Goal: Information Seeking & Learning: Check status

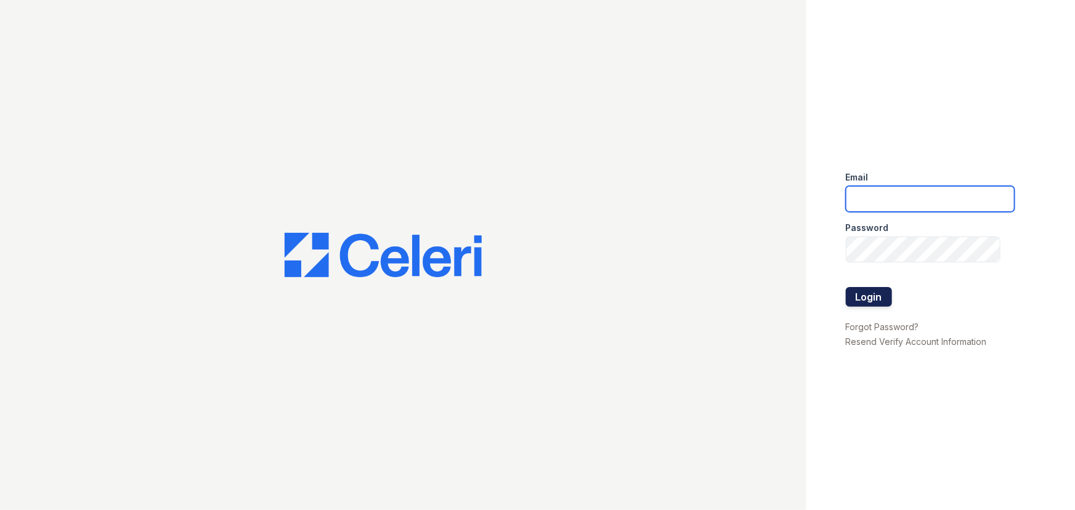
type input "lyndon2@cafmanagement.com"
click at [857, 298] on button "Login" at bounding box center [869, 297] width 46 height 20
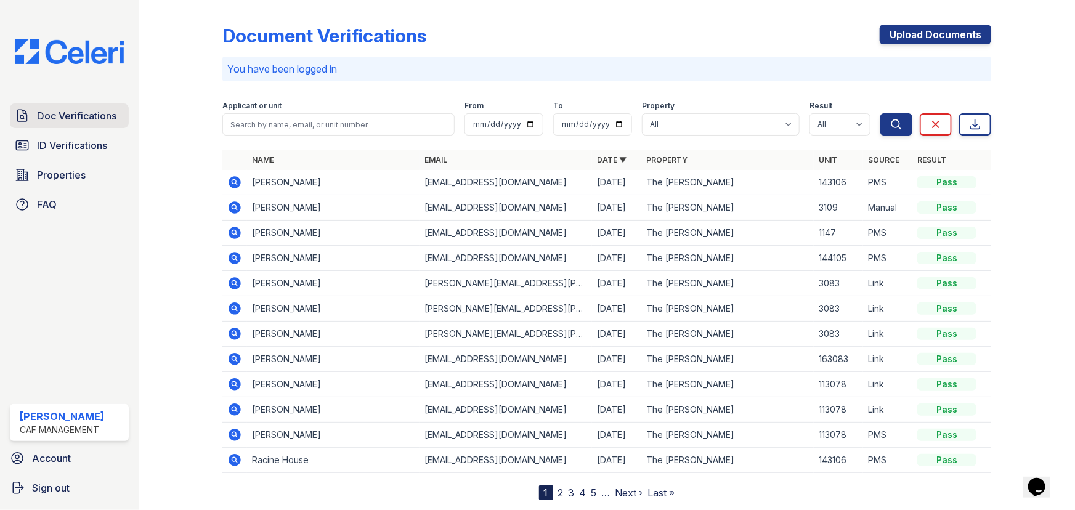
drag, startPoint x: 88, startPoint y: 110, endPoint x: 108, endPoint y: 108, distance: 19.8
click at [88, 109] on span "Doc Verifications" at bounding box center [76, 115] width 79 height 15
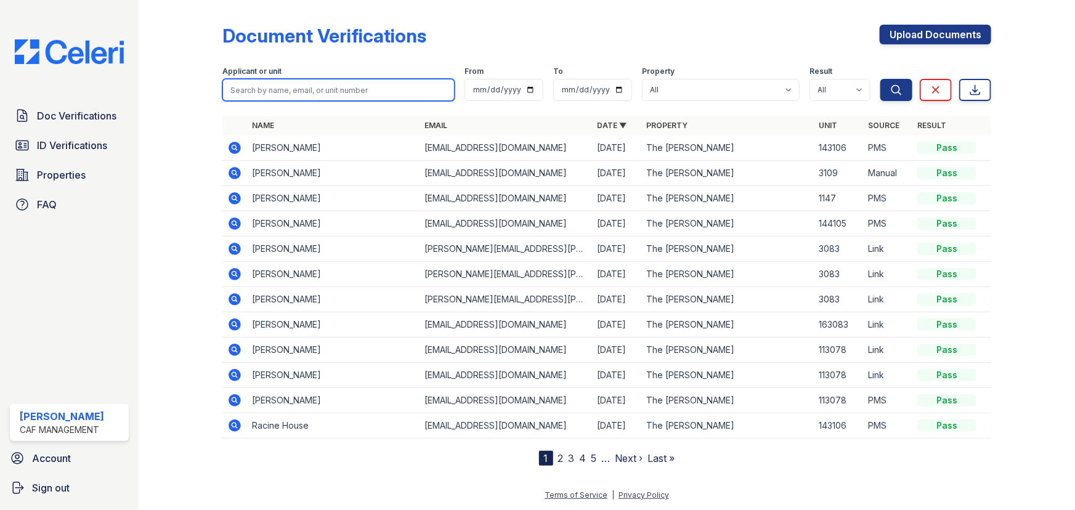
click at [331, 83] on input "search" at bounding box center [338, 90] width 232 height 22
type input "GENESIS"
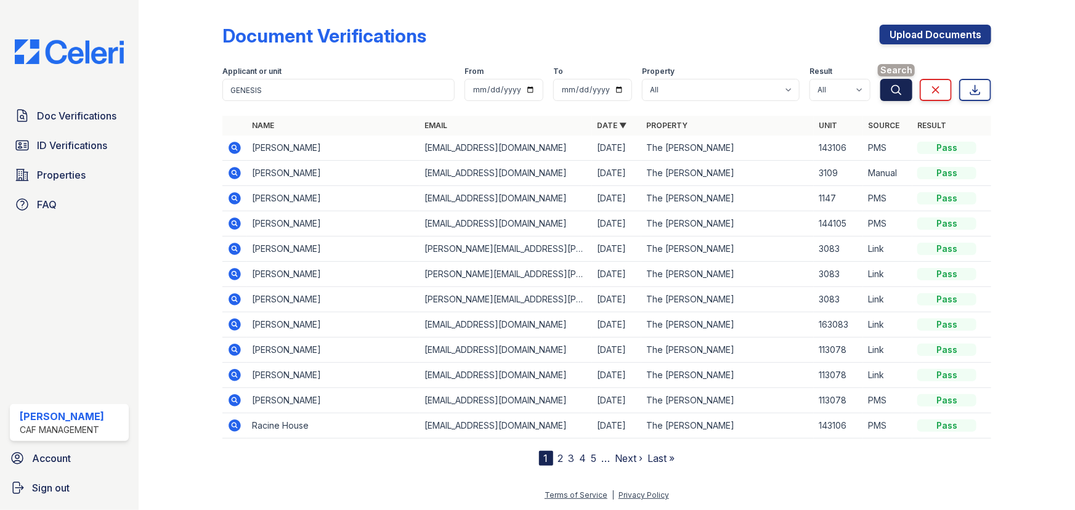
click at [899, 88] on icon "submit" at bounding box center [897, 90] width 12 height 12
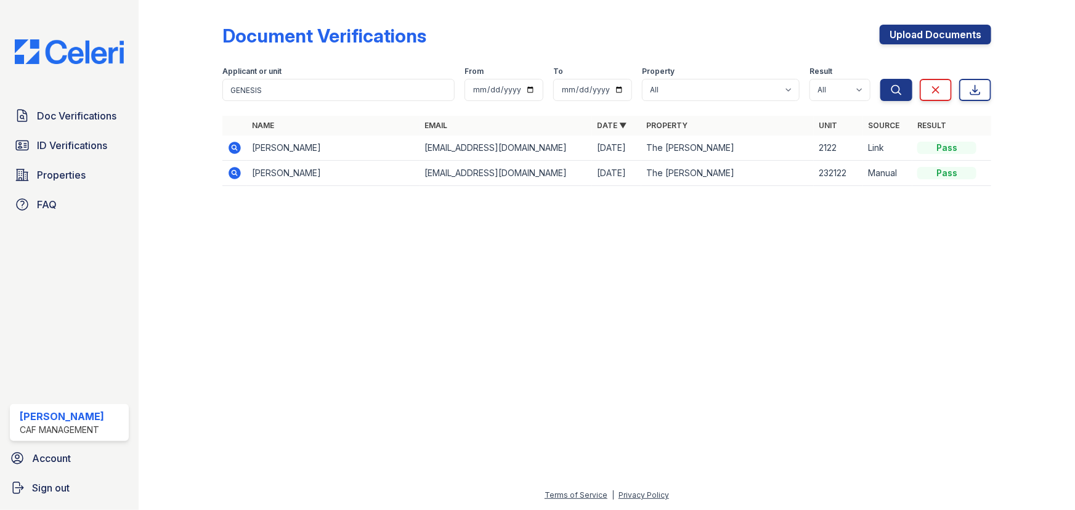
click at [232, 145] on icon at bounding box center [235, 148] width 12 height 12
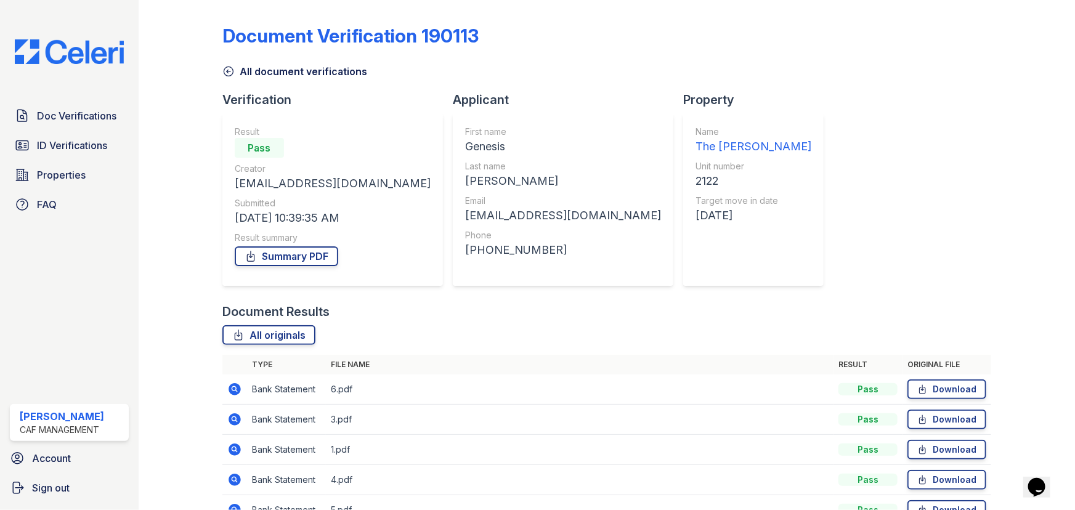
scroll to position [99, 0]
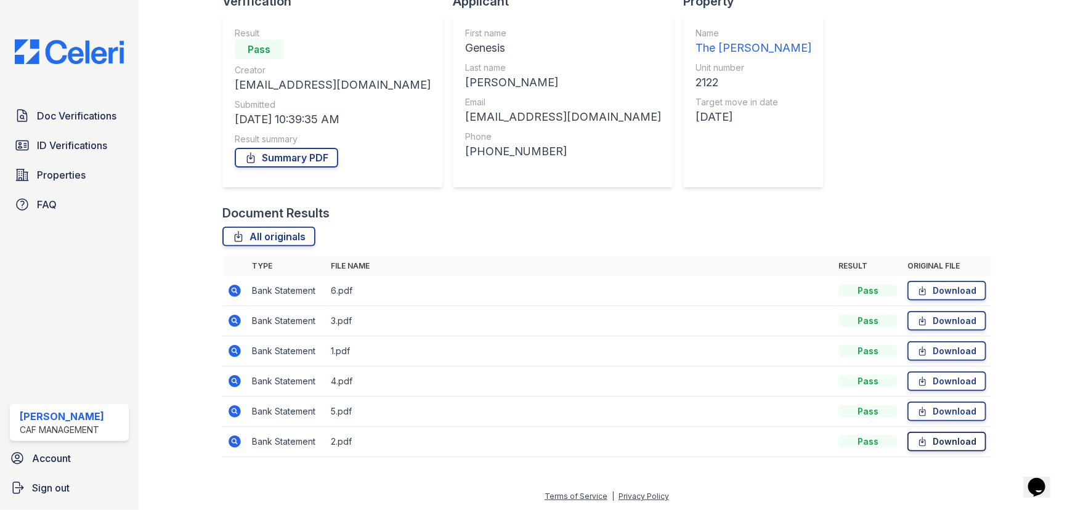
click at [947, 438] on link "Download" at bounding box center [947, 442] width 79 height 20
click at [937, 405] on link "Download" at bounding box center [947, 412] width 79 height 20
click at [944, 379] on link "Download" at bounding box center [947, 382] width 79 height 20
click at [943, 354] on link "Download" at bounding box center [947, 351] width 79 height 20
drag, startPoint x: 945, startPoint y: 317, endPoint x: 945, endPoint y: 308, distance: 8.6
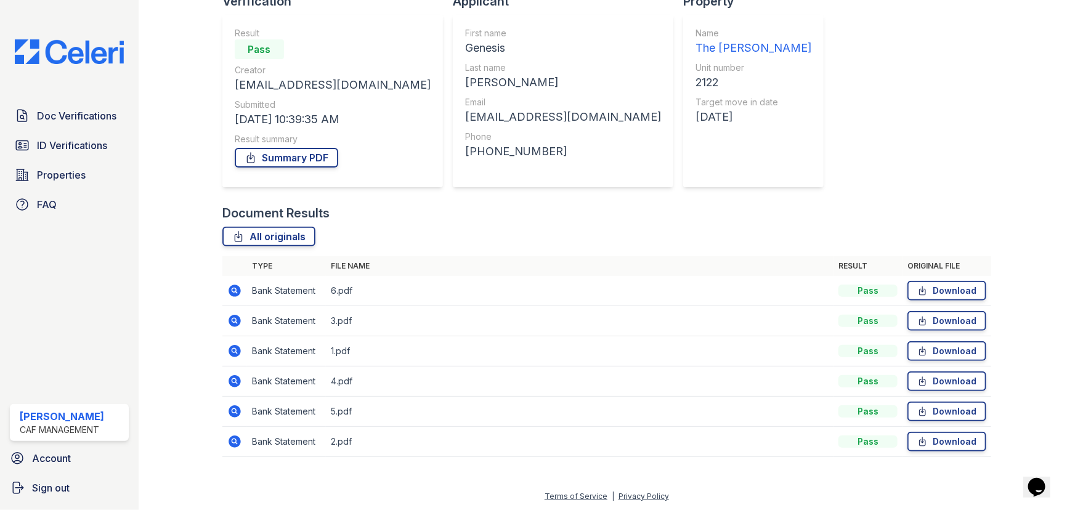
click at [945, 317] on link "Download" at bounding box center [947, 321] width 79 height 20
click at [945, 288] on link "Download" at bounding box center [947, 291] width 79 height 20
click at [1017, 323] on div at bounding box center [1024, 187] width 64 height 563
click at [940, 382] on link "Download" at bounding box center [947, 382] width 79 height 20
click at [624, 205] on div "Document Results" at bounding box center [606, 213] width 769 height 17
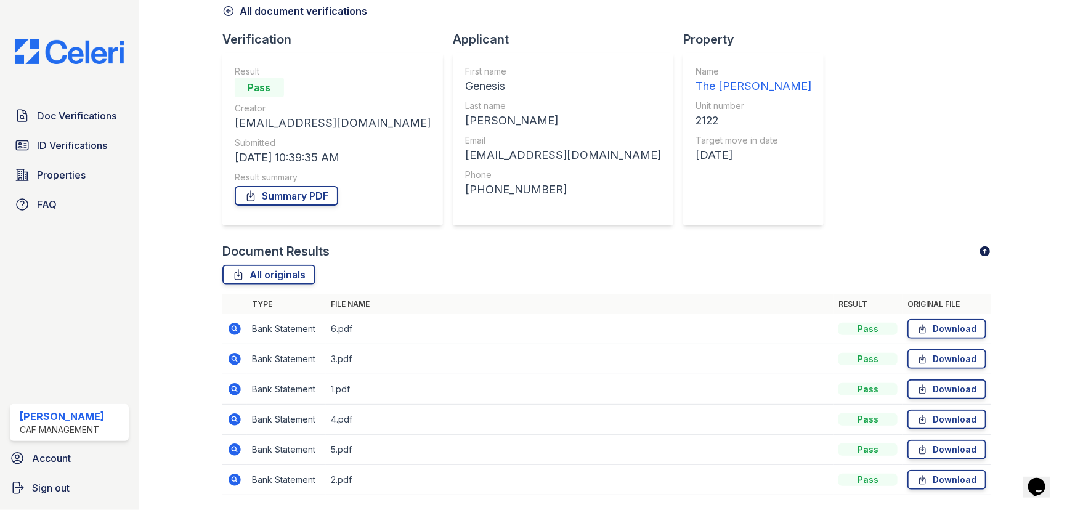
scroll to position [0, 0]
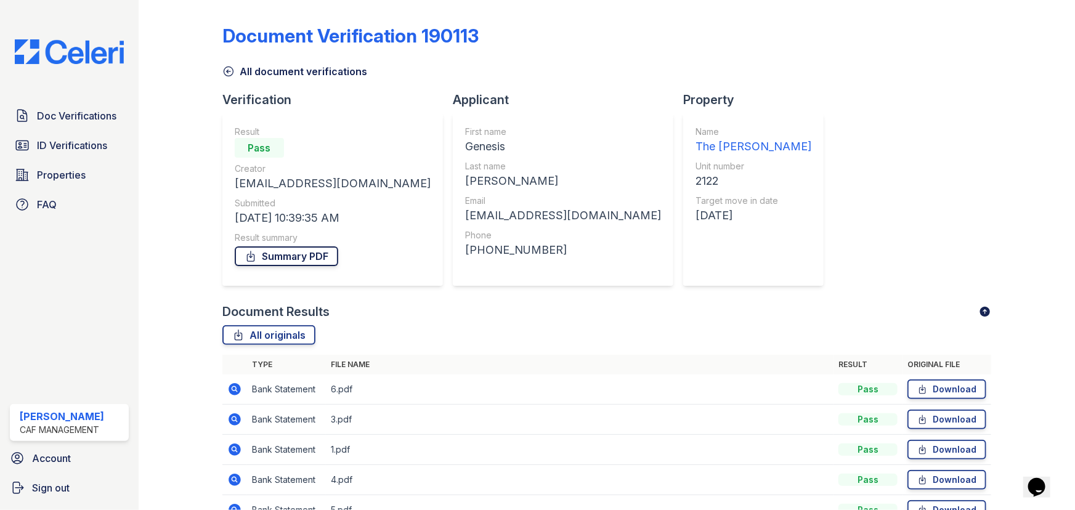
click at [289, 253] on link "Summary PDF" at bounding box center [287, 257] width 104 height 20
click at [94, 110] on span "Doc Verifications" at bounding box center [76, 115] width 79 height 15
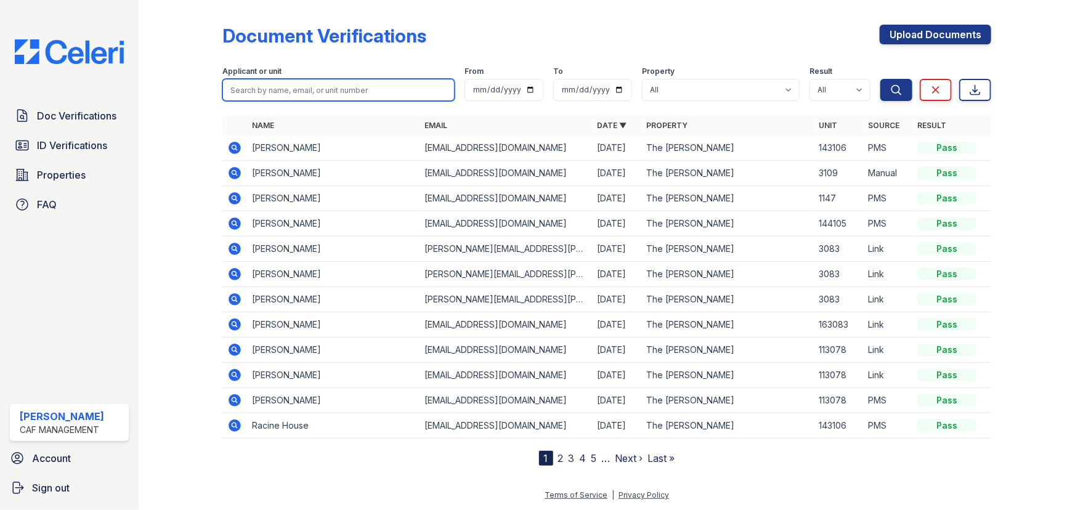
click at [333, 91] on input "search" at bounding box center [338, 90] width 232 height 22
type input "pedro"
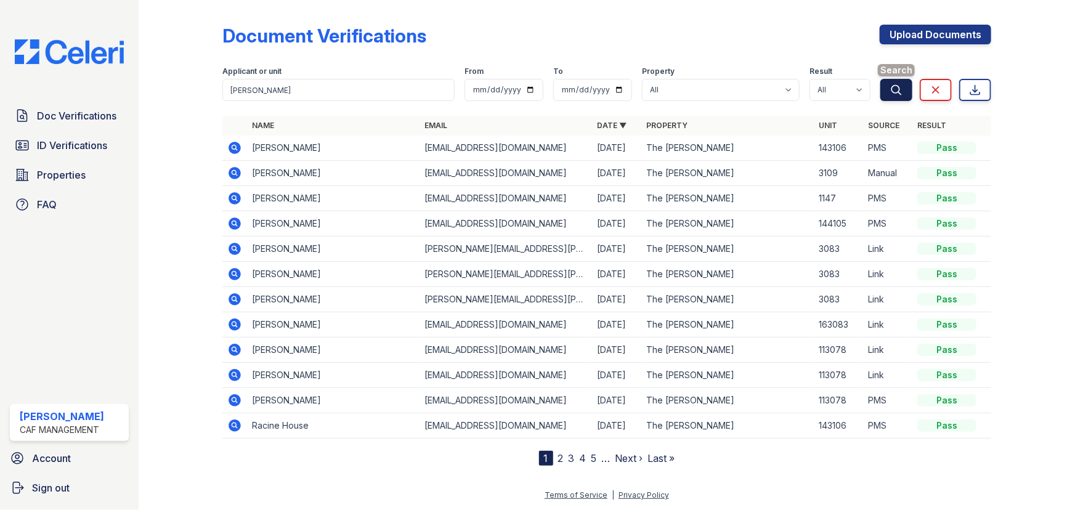
click at [910, 93] on button "Search" at bounding box center [897, 90] width 32 height 22
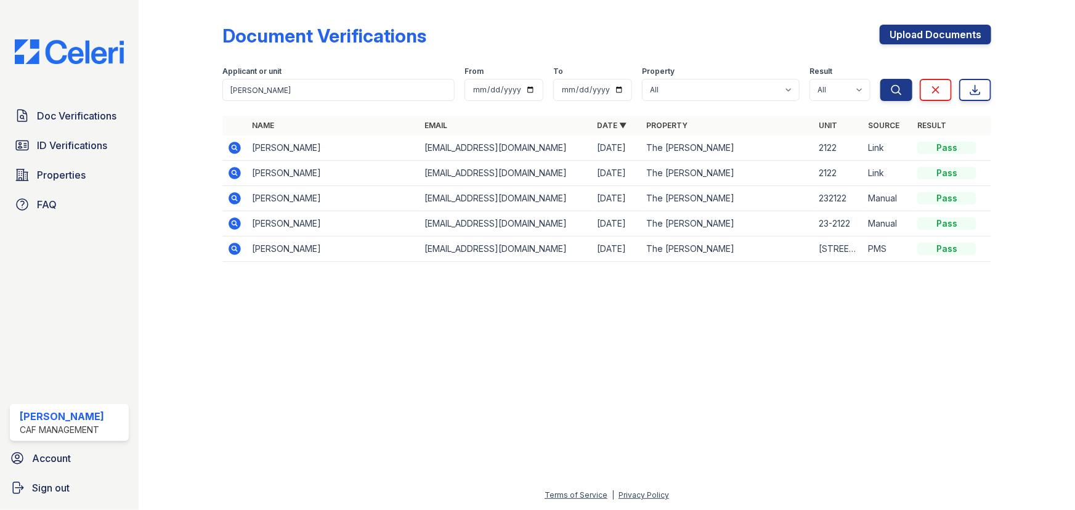
click at [236, 175] on icon at bounding box center [235, 173] width 12 height 12
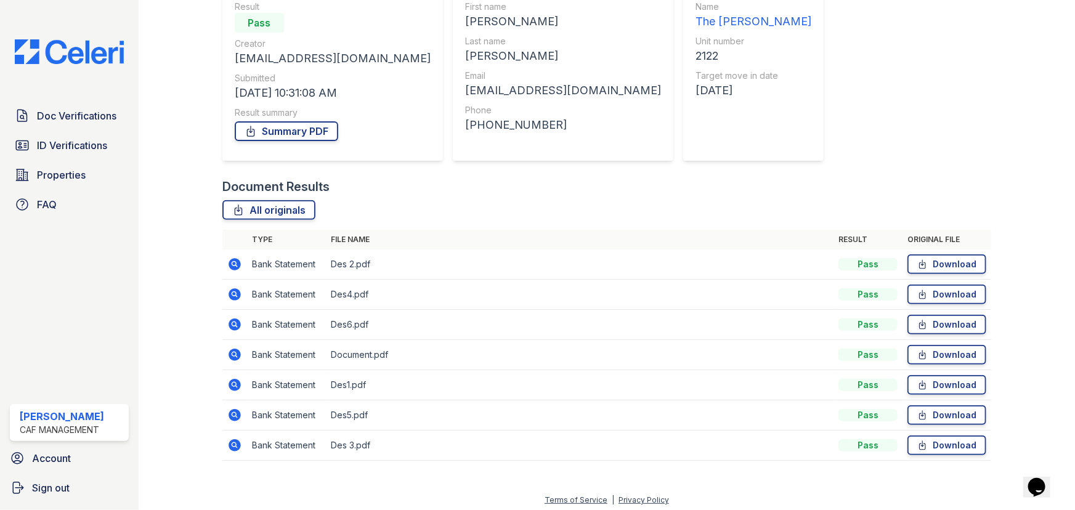
scroll to position [129, 0]
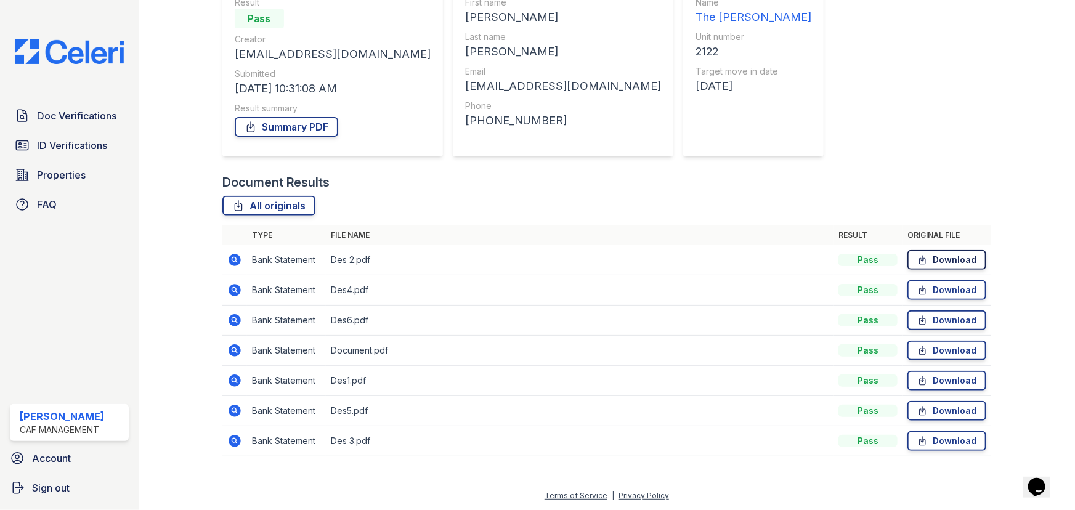
click at [939, 259] on link "Download" at bounding box center [947, 260] width 79 height 20
click at [935, 287] on link "Download" at bounding box center [947, 290] width 79 height 20
click at [946, 322] on link "Download" at bounding box center [947, 321] width 79 height 20
click at [940, 353] on link "Download" at bounding box center [947, 351] width 79 height 20
click at [942, 376] on link "Download" at bounding box center [947, 381] width 79 height 20
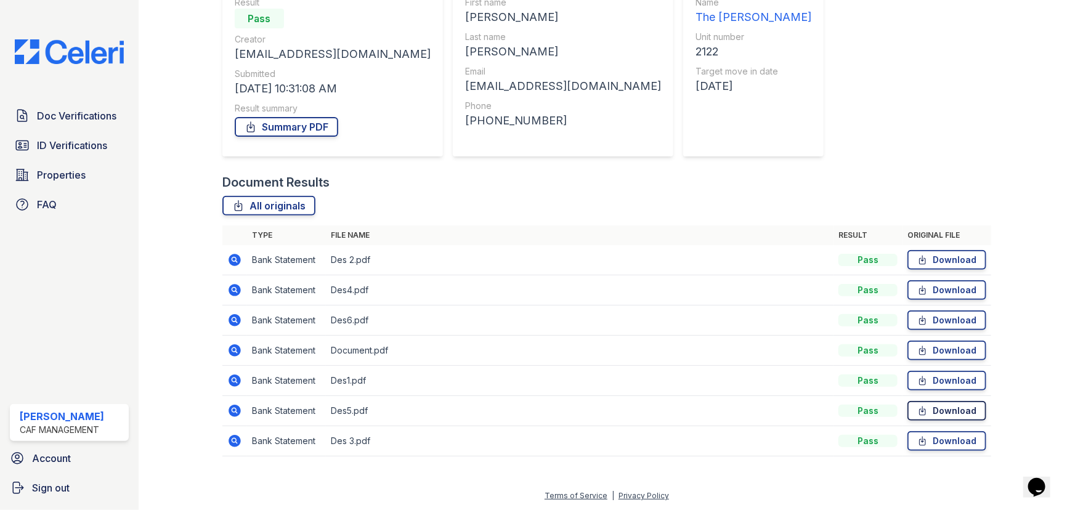
click at [944, 406] on link "Download" at bounding box center [947, 411] width 79 height 20
click at [949, 435] on link "Download" at bounding box center [947, 441] width 79 height 20
click at [65, 147] on span "ID Verifications" at bounding box center [72, 145] width 70 height 15
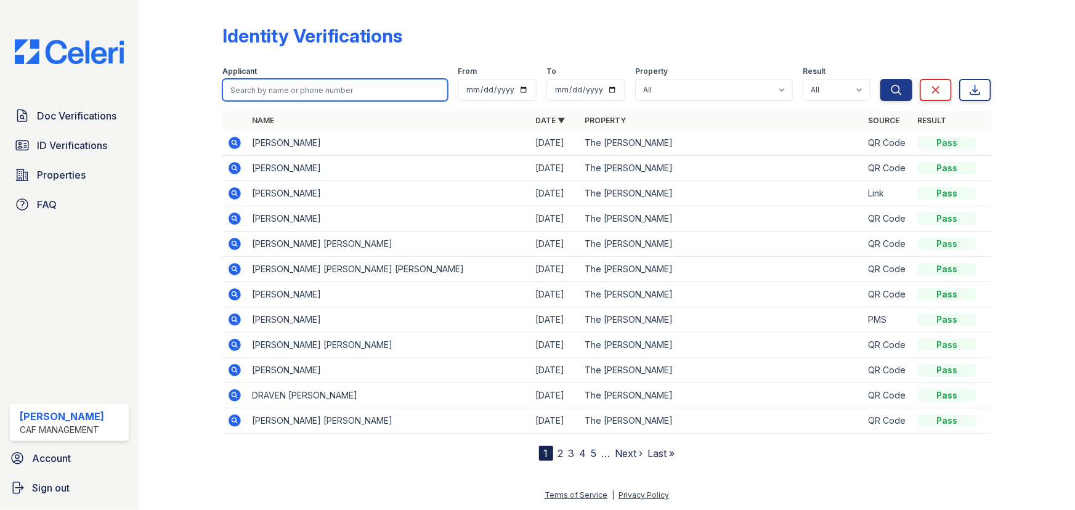
click at [264, 92] on input "search" at bounding box center [335, 90] width 226 height 22
click at [43, 151] on span "ID Verifications" at bounding box center [72, 145] width 70 height 15
click at [331, 88] on input "search" at bounding box center [335, 90] width 226 height 22
type input "genesis"
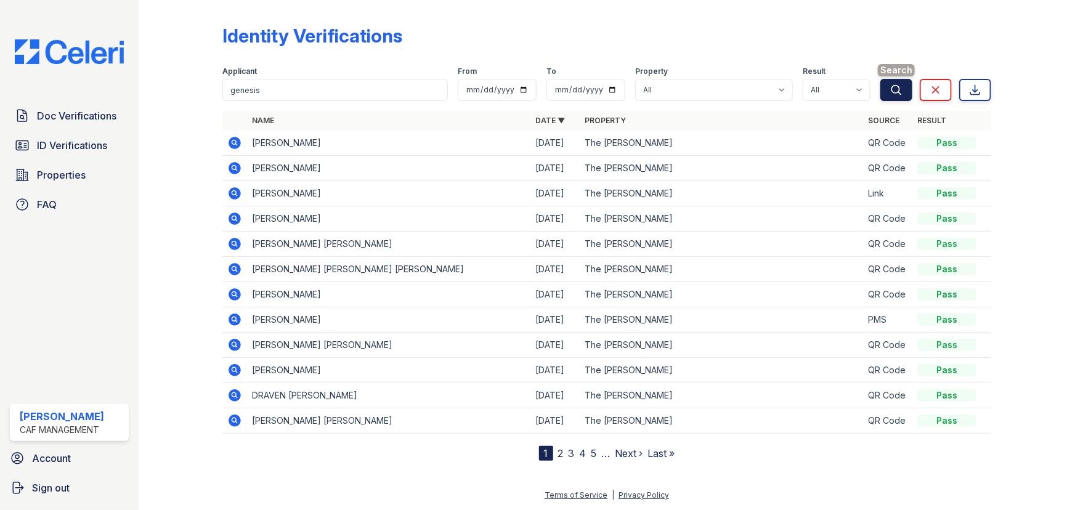
click at [889, 94] on button "Search" at bounding box center [897, 90] width 32 height 22
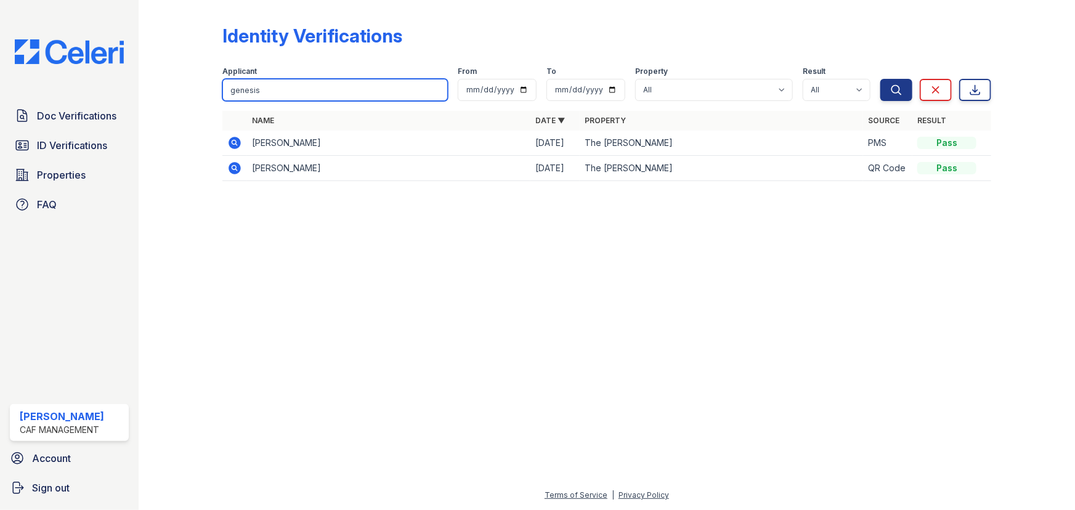
click at [351, 81] on input "genesis" at bounding box center [335, 90] width 226 height 22
type input "pedro"
click at [899, 97] on button "Search" at bounding box center [897, 90] width 32 height 22
click at [342, 83] on input "pedro" at bounding box center [335, 90] width 226 height 22
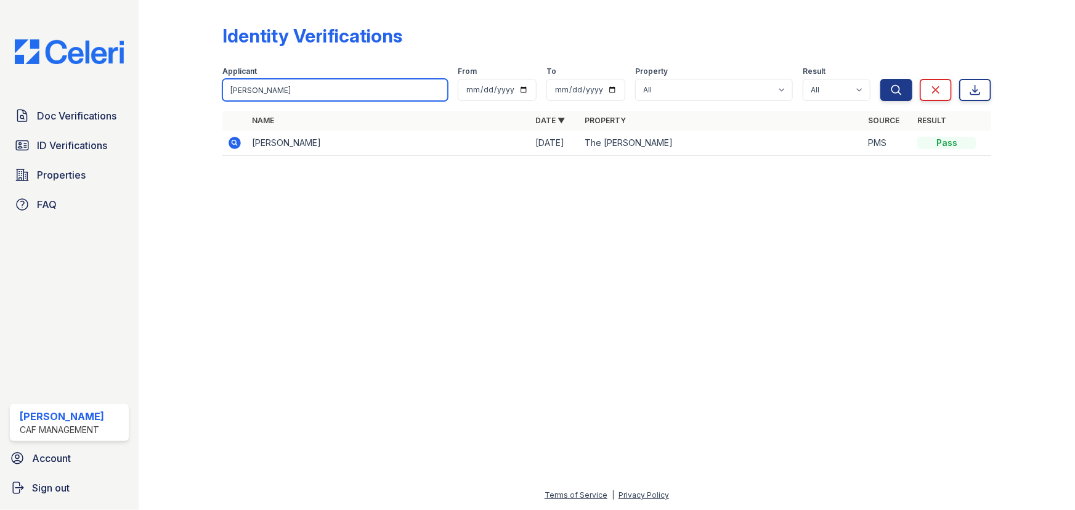
click at [342, 84] on input "pedro" at bounding box center [335, 90] width 226 height 22
type input "eliannis"
click at [903, 84] on icon "submit" at bounding box center [897, 90] width 12 height 12
click at [341, 87] on input "eliannis" at bounding box center [335, 90] width 226 height 22
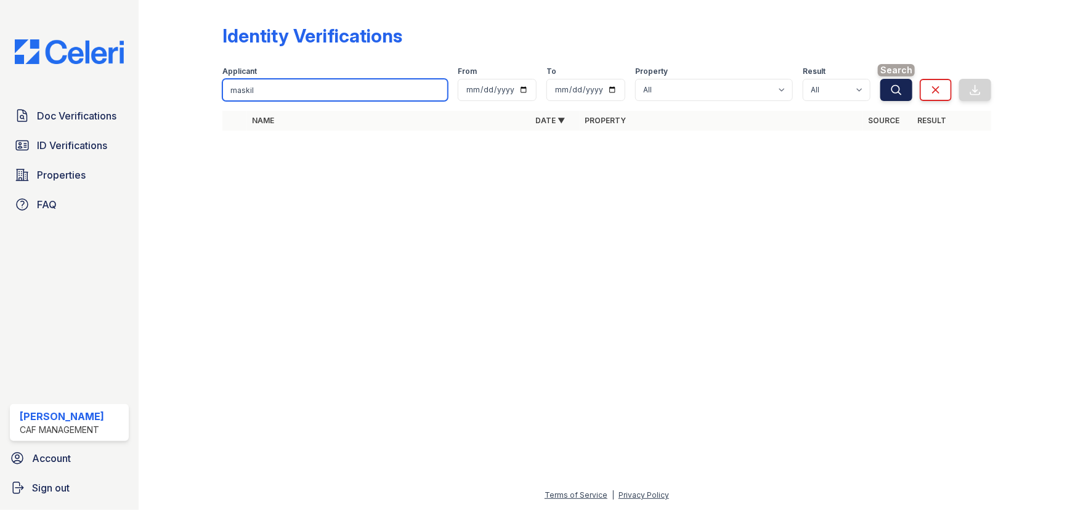
type input "maskil"
click at [896, 84] on icon "submit" at bounding box center [897, 90] width 12 height 12
click at [897, 93] on icon "submit" at bounding box center [897, 90] width 12 height 12
